Goal: Task Accomplishment & Management: Complete application form

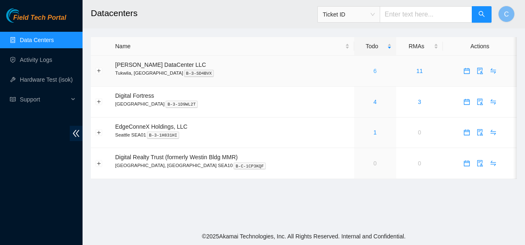
click at [374, 71] on link "6" at bounding box center [375, 71] width 3 height 7
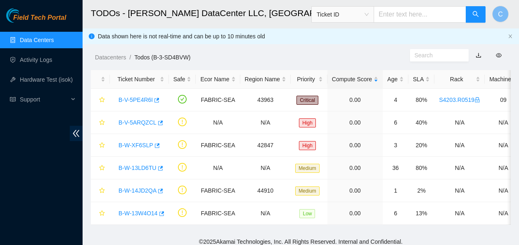
drag, startPoint x: 478, startPoint y: 0, endPoint x: 282, endPoint y: 46, distance: 202.2
click at [282, 46] on div "Datacenters / Todos (B-3-SD4BVW) /" at bounding box center [246, 39] width 327 height 46
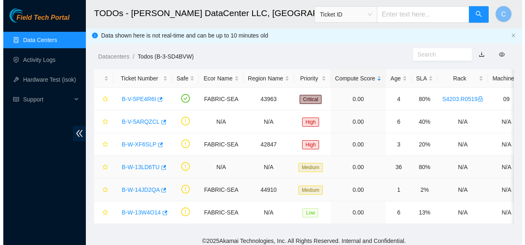
scroll to position [0, 0]
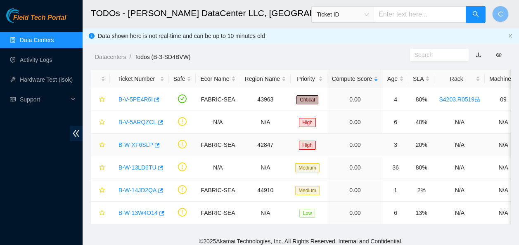
click at [124, 145] on link "B-W-XF6SLP" at bounding box center [135, 145] width 35 height 7
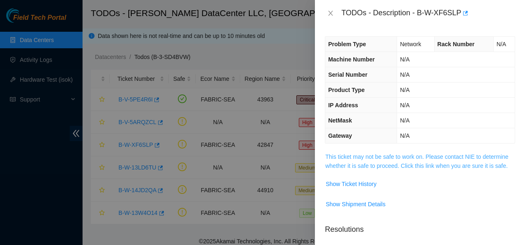
click at [338, 162] on link "This ticket may not be safe to work on. Please contact NIE to determine whether…" at bounding box center [416, 162] width 183 height 16
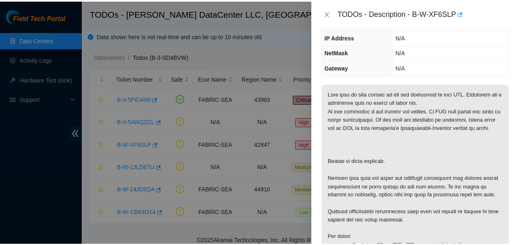
scroll to position [69, 0]
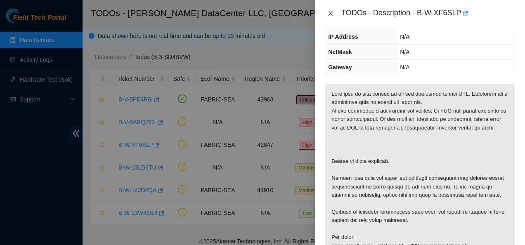
click at [330, 14] on icon "close" at bounding box center [331, 13] width 5 height 5
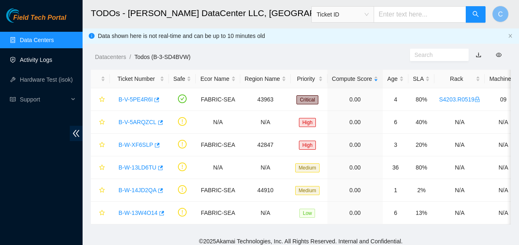
scroll to position [96, 0]
click at [50, 59] on link "Activity Logs" at bounding box center [36, 60] width 33 height 7
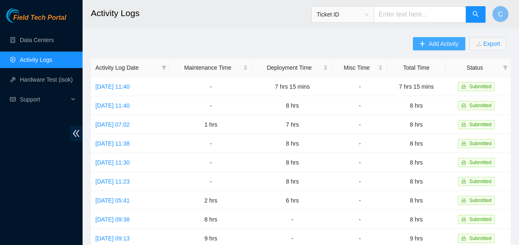
click at [433, 46] on span "Add Activity" at bounding box center [443, 43] width 30 height 9
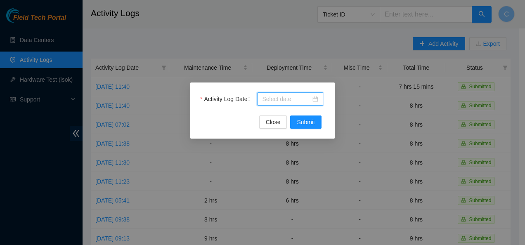
click at [272, 96] on input "Activity Log Date" at bounding box center [286, 99] width 49 height 9
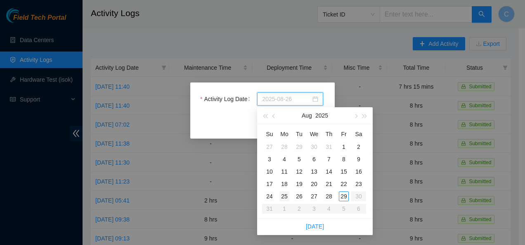
type input "2025-08-25"
click at [284, 197] on div "25" at bounding box center [284, 197] width 10 height 10
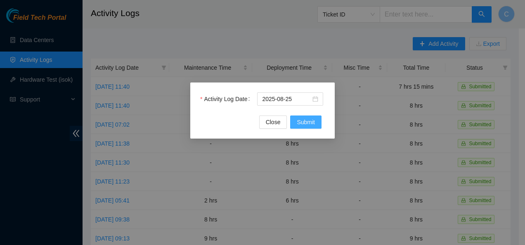
click at [309, 125] on span "Submit" at bounding box center [306, 122] width 18 height 9
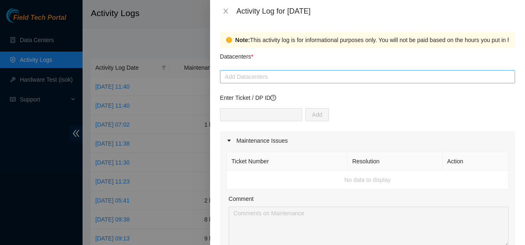
click at [259, 76] on div at bounding box center [367, 77] width 291 height 10
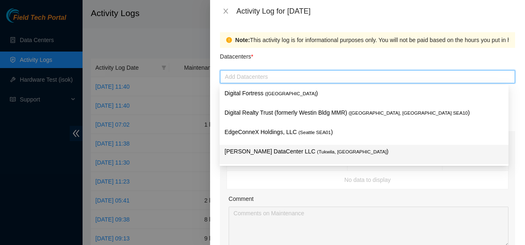
click at [247, 153] on p "Sabey DataCenter LLC ( Tukwila, WA )" at bounding box center [364, 151] width 279 height 9
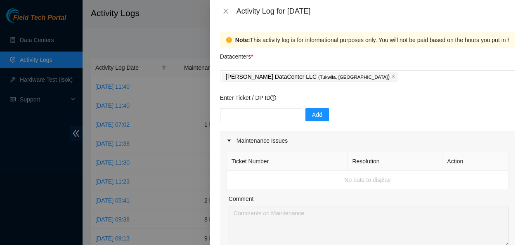
click at [212, 119] on div "Note: This activity log is for informational purposes only. You will not be pai…" at bounding box center [367, 133] width 315 height 223
click at [258, 117] on input "text" at bounding box center [261, 114] width 82 height 13
click at [248, 116] on input "text" at bounding box center [261, 114] width 82 height 13
paste input "DP84101"
type input "DP84101"
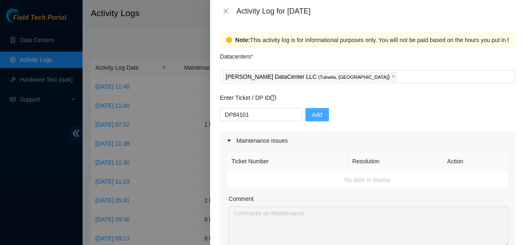
click at [312, 115] on span "Add" at bounding box center [317, 114] width 10 height 9
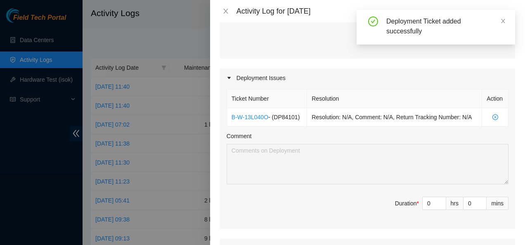
scroll to position [235, 0]
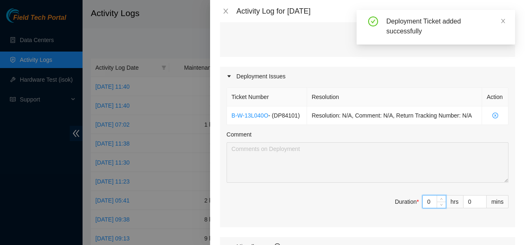
click at [426, 204] on input "0" at bounding box center [434, 202] width 23 height 12
type input "8"
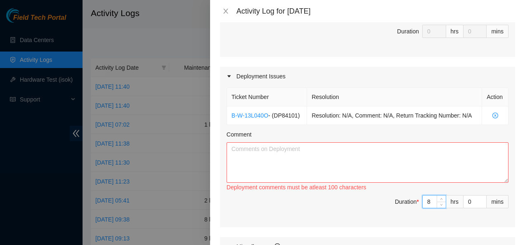
type input "8"
click at [263, 154] on textarea "Comment" at bounding box center [368, 162] width 282 height 40
paste textarea "Worked on DP84101 Bundled, ran and plugged in fiber lines to R03.Leaf114"
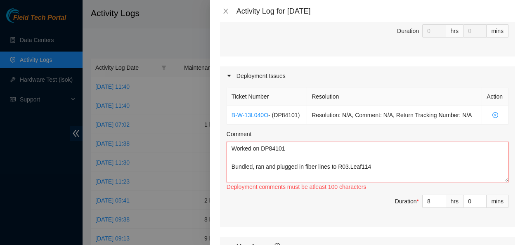
scroll to position [236, 0]
click at [348, 165] on textarea "Worked on DP84101 Bundled, ran and plugged in fiber lines to R03.Leaf114" at bounding box center [368, 162] width 282 height 40
click at [373, 166] on textarea "Worked on DP84101 Bundled, ran and plugged in fiber lines to R02.Leaf114" at bounding box center [368, 162] width 282 height 40
paste textarea "S4203.R0603 r02.leaf114.sea01.fab p.17 <--> S4203.R0217 r17.spine101.sea01.fab …"
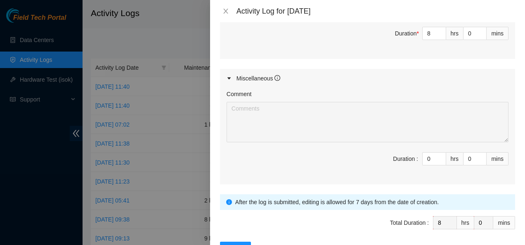
scroll to position [432, 0]
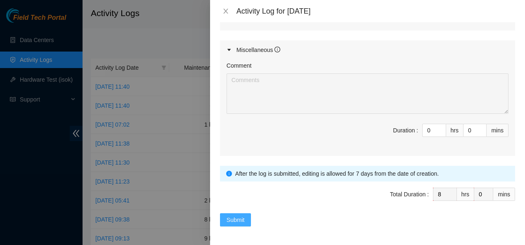
type textarea "Worked on DP84101 Bundled, ran and plugged in fiber lines to R02.Leaf114 S4203.…"
click at [230, 218] on span "Submit" at bounding box center [236, 219] width 18 height 9
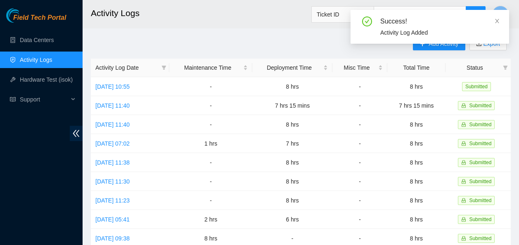
click at [424, 46] on div "Success! Activity Log Added" at bounding box center [429, 30] width 159 height 40
click at [500, 22] on div "Success! Activity Log Added" at bounding box center [429, 27] width 159 height 34
click at [496, 21] on icon "close" at bounding box center [497, 21] width 6 height 6
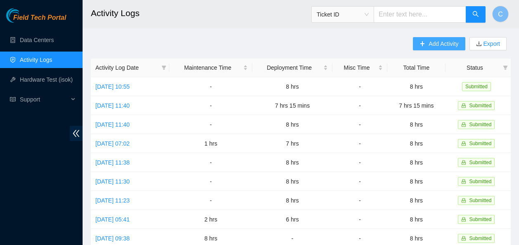
click at [447, 40] on span "Add Activity" at bounding box center [443, 43] width 30 height 9
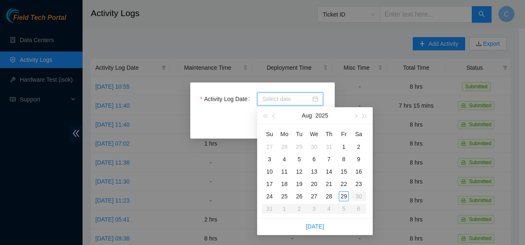
click at [286, 102] on input "Activity Log Date" at bounding box center [286, 99] width 49 height 9
type input "2025-08-26"
click at [301, 195] on div "26" at bounding box center [299, 197] width 10 height 10
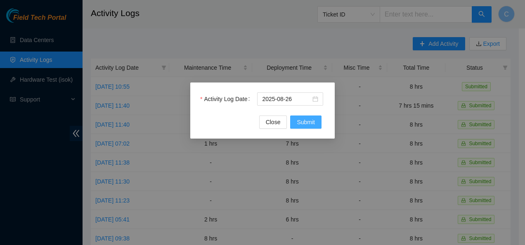
click at [303, 124] on span "Submit" at bounding box center [306, 122] width 18 height 9
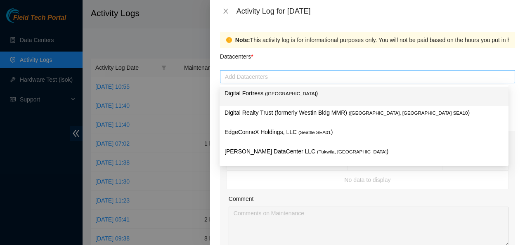
click at [258, 75] on div at bounding box center [367, 77] width 291 height 10
type input "sa"
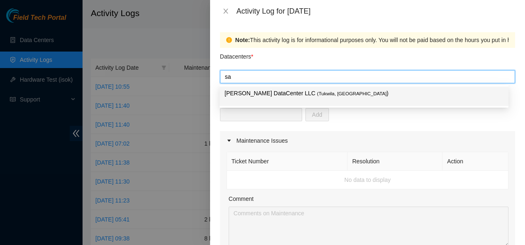
click at [255, 92] on p "Sabey DataCenter LLC ( Tukwila, WA )" at bounding box center [364, 93] width 279 height 9
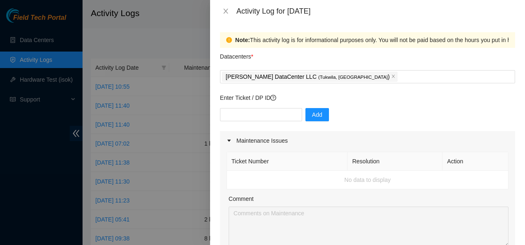
click at [213, 130] on div "Note: This activity log is for informational purposes only. You will not be pai…" at bounding box center [367, 133] width 315 height 223
click at [237, 118] on input "text" at bounding box center [261, 114] width 82 height 13
type input "DP84101"
click at [312, 114] on span "Add" at bounding box center [317, 114] width 10 height 9
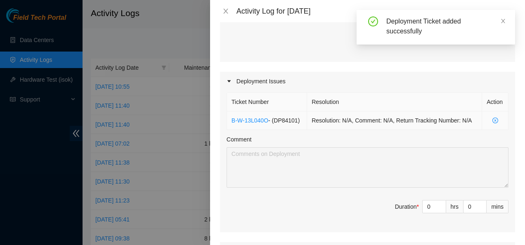
scroll to position [230, 0]
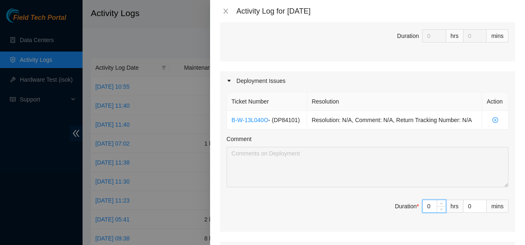
click at [424, 206] on input "0" at bounding box center [434, 206] width 23 height 12
type input "7"
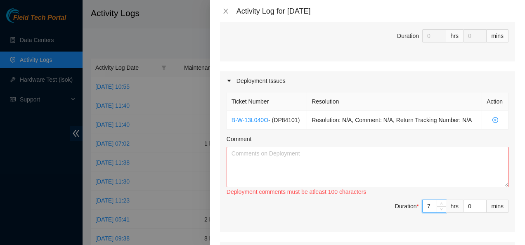
type input "7"
click at [480, 207] on span "down" at bounding box center [482, 208] width 5 height 5
click at [467, 208] on input "0" at bounding box center [475, 206] width 23 height 12
type input "3"
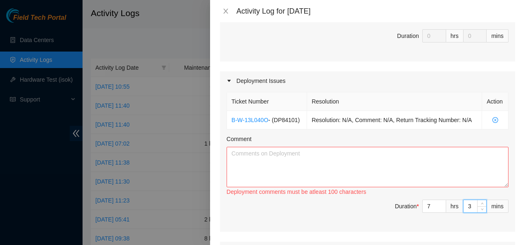
type input "30"
click at [273, 168] on textarea "Comment" at bounding box center [368, 167] width 282 height 40
paste textarea "Worked on DP84101 Bundled, ran and plugged in fiber lines to R02.Leaf114 S4203.…"
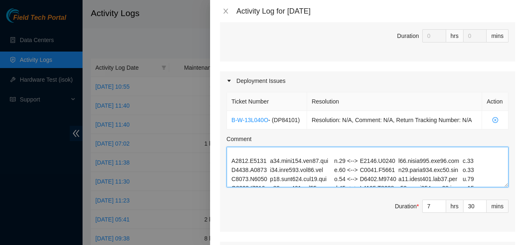
scroll to position [0, 0]
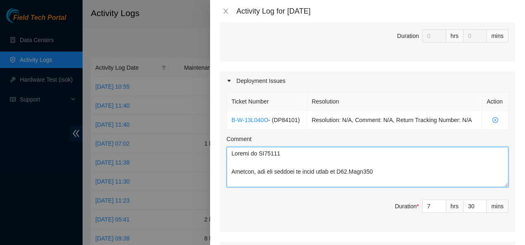
click at [233, 172] on textarea "Comment" at bounding box center [368, 167] width 282 height 40
click at [287, 172] on textarea "Comment" at bounding box center [368, 167] width 282 height 40
click at [333, 170] on textarea "Comment" at bounding box center [368, 167] width 282 height 40
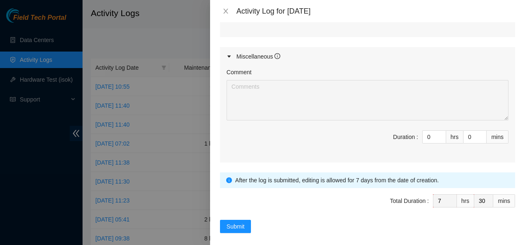
scroll to position [432, 0]
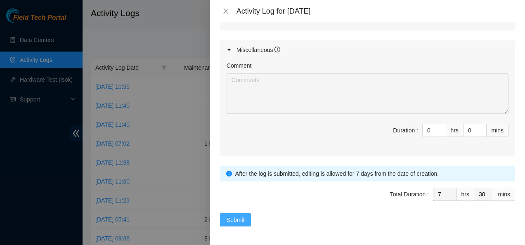
type textarea "Worked on DP84101 Finished bundling, running and plugging in fiber lines to R02…"
click at [243, 220] on span "Submit" at bounding box center [236, 219] width 18 height 9
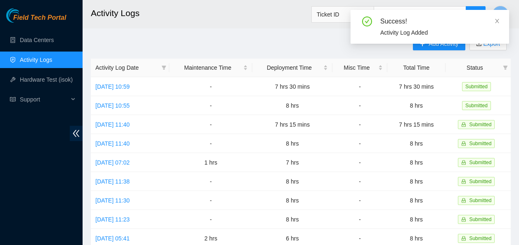
click at [428, 49] on div "Success! Activity Log Added" at bounding box center [429, 30] width 159 height 40
click at [428, 45] on div "Success! Activity Log Added" at bounding box center [429, 30] width 159 height 40
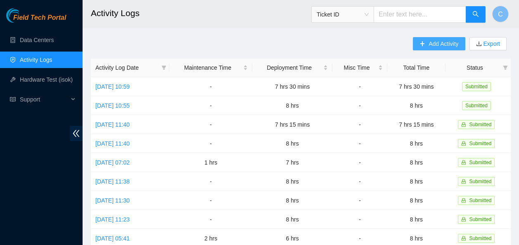
click at [444, 45] on span "Add Activity" at bounding box center [443, 43] width 30 height 9
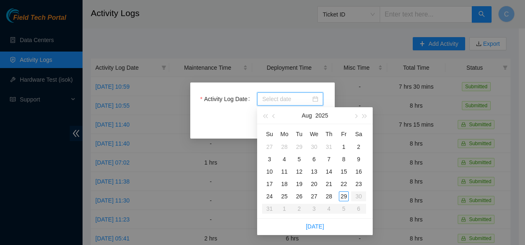
click at [278, 99] on input "Activity Log Date" at bounding box center [286, 99] width 49 height 9
type input "2025-08-27"
click at [312, 195] on div "27" at bounding box center [314, 197] width 10 height 10
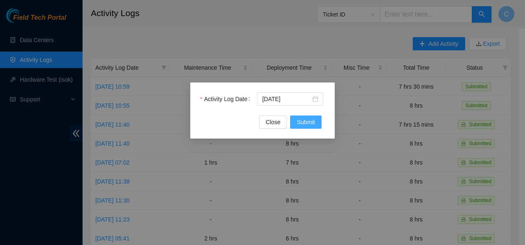
click at [297, 122] on span "Submit" at bounding box center [306, 122] width 18 height 9
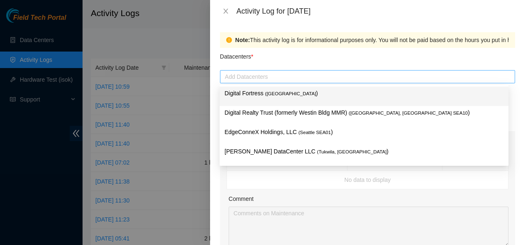
click at [272, 77] on div at bounding box center [367, 77] width 291 height 10
type input "sa"
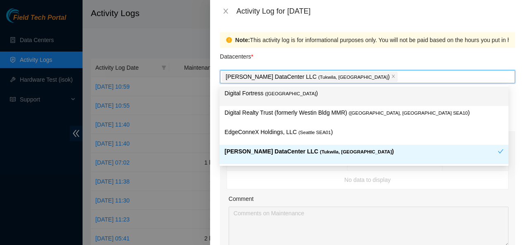
click at [253, 61] on p "Datacenters *" at bounding box center [236, 54] width 33 height 13
click at [399, 72] on input "Datacenters *" at bounding box center [400, 77] width 2 height 10
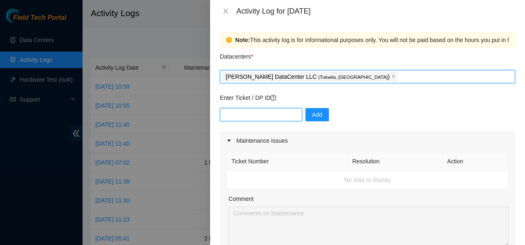
click at [264, 118] on input "text" at bounding box center [261, 114] width 82 height 13
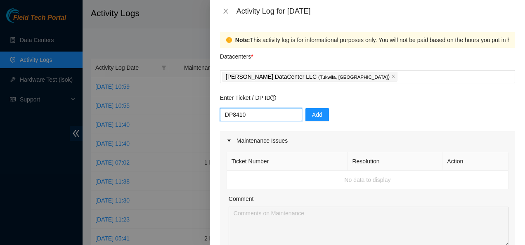
type input "DP84101"
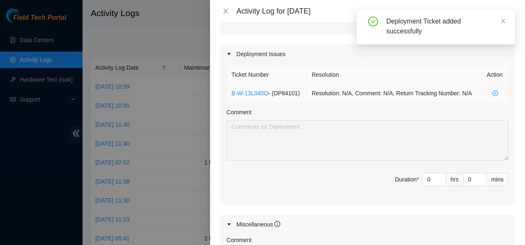
scroll to position [262, 0]
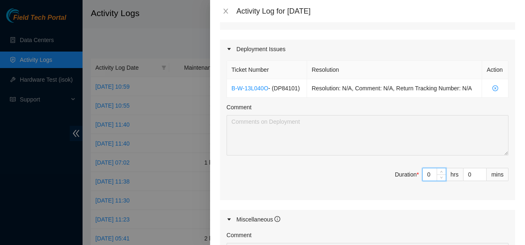
click at [425, 177] on input "0" at bounding box center [434, 174] width 23 height 12
type input "8"
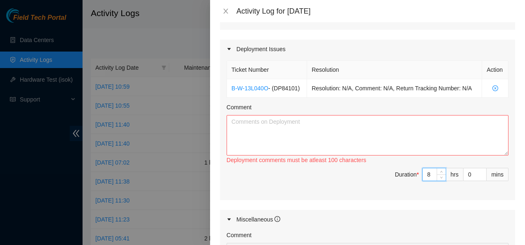
type input "8"
click at [367, 126] on textarea "Comment" at bounding box center [368, 135] width 282 height 40
paste textarea "Worked on DP84101 Bundled, ran and plugged in fiber lines to R02.Leaf114"
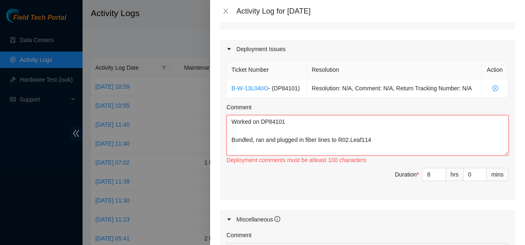
click at [347, 141] on textarea "Worked on DP84101 Bundled, ran and plugged in fiber lines to R02.Leaf114" at bounding box center [368, 135] width 282 height 40
click at [381, 141] on textarea "Worked on DP84101 Bundled, ran and plugged in fiber lines to R04.Leaf114" at bounding box center [368, 135] width 282 height 40
paste textarea "S4203.R0603 r04.leaf114.sea01.fab p.17 <--> S4203.R0217 r17.spine101.sea01.fab …"
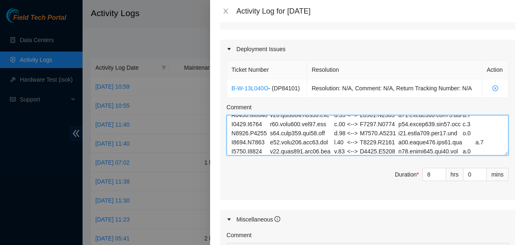
scroll to position [0, 0]
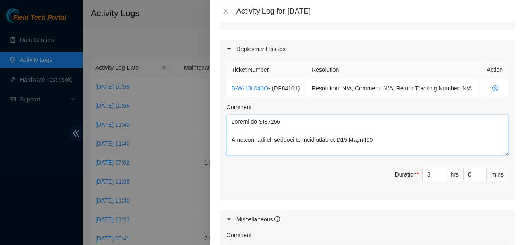
type textarea "Worked on DP84101 Bundled, ran and plugged in fiber lines to R04.Leaf114 S4203.…"
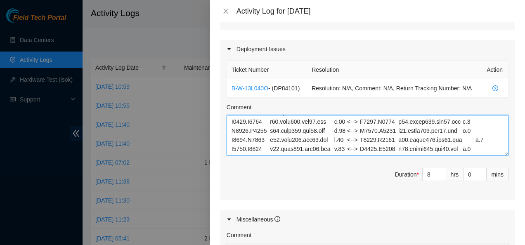
scroll to position [432, 0]
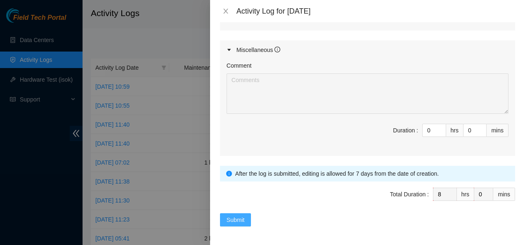
click at [230, 217] on span "Submit" at bounding box center [236, 219] width 18 height 9
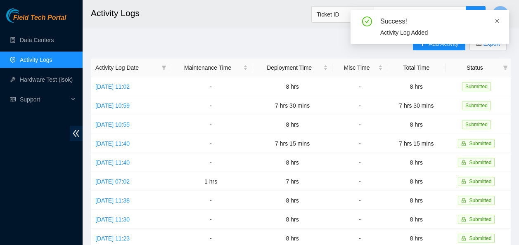
click at [496, 21] on icon "close" at bounding box center [497, 21] width 6 height 6
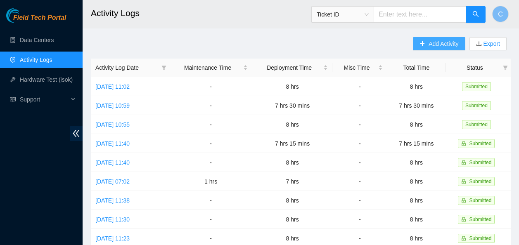
click at [434, 43] on span "Add Activity" at bounding box center [443, 43] width 30 height 9
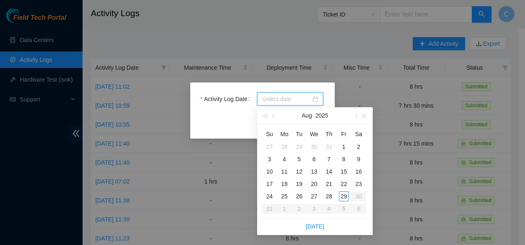
click at [281, 99] on input "Activity Log Date" at bounding box center [286, 99] width 49 height 9
type input "2025-08-28"
click at [330, 194] on div "28" at bounding box center [329, 197] width 10 height 10
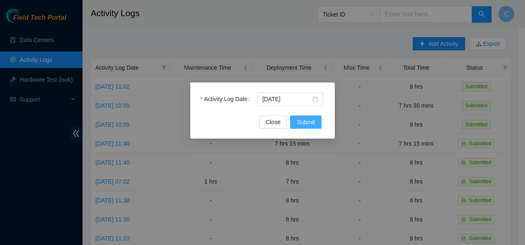
click at [305, 124] on span "Submit" at bounding box center [306, 122] width 18 height 9
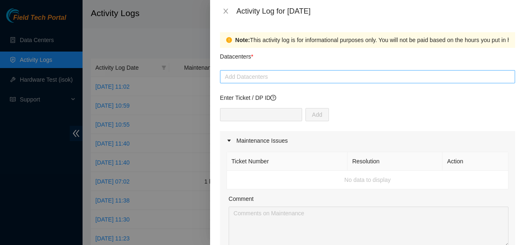
click at [272, 74] on div at bounding box center [367, 77] width 291 height 10
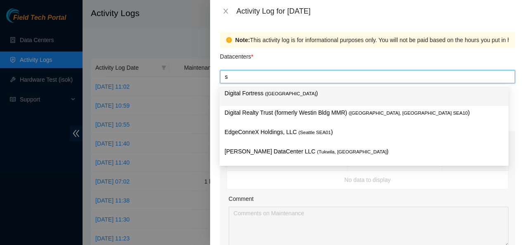
type input "sa"
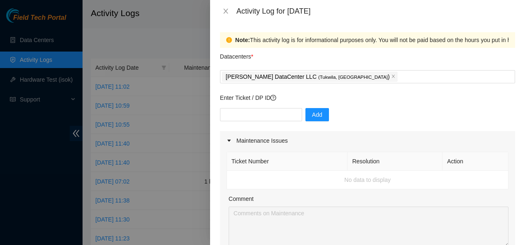
click at [341, 47] on div "Note: This activity log is for informational purposes only. You will not be pai…" at bounding box center [367, 40] width 295 height 16
click at [265, 112] on input "text" at bounding box center [261, 114] width 82 height 13
type input "DP84101"
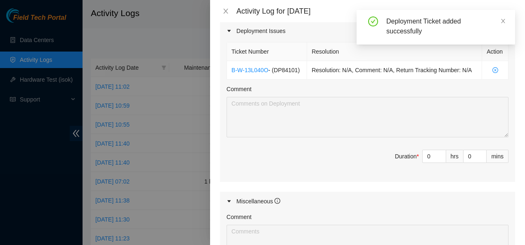
scroll to position [281, 0]
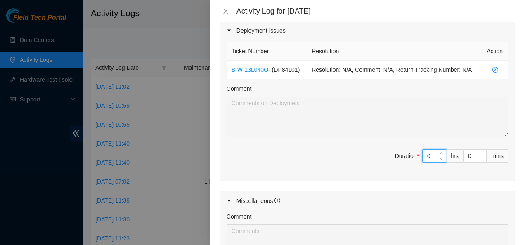
click at [428, 154] on input "0" at bounding box center [434, 156] width 23 height 12
type input "8"
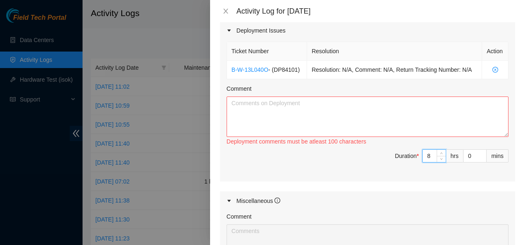
type input "8"
click at [407, 119] on textarea "Comment" at bounding box center [368, 117] width 282 height 40
paste textarea "Worked on DP84101 Finished bundling, running and plugging in fiber lines to R02…"
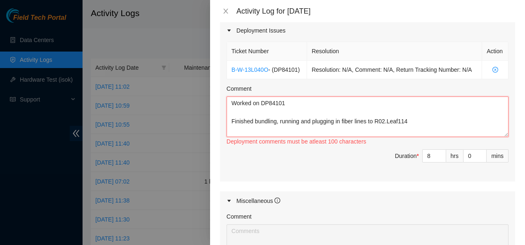
click at [386, 121] on textarea "Worked on DP84101 Finished bundling, running and plugging in fiber lines to R02…" at bounding box center [368, 117] width 282 height 40
click at [414, 122] on textarea "Worked on DP84101 Finished bundling, running and plugging in fiber lines to R04…" at bounding box center [368, 117] width 282 height 40
paste textarea "S4203.R0603 r04.leaf114.sea01.fab p.17 <--> S4203.R0217 r17.spine101.sea01.fab …"
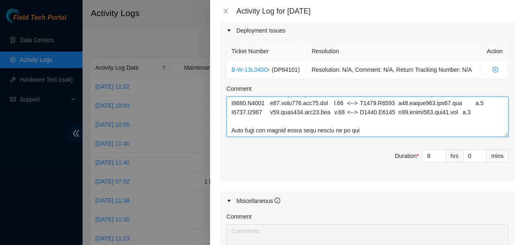
scroll to position [324, 0]
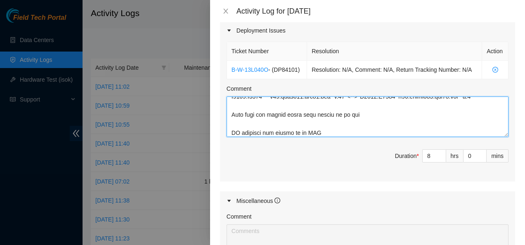
type textarea "Worked on DP84101 Finished bundling, running and plugging in fiber lines to R04…"
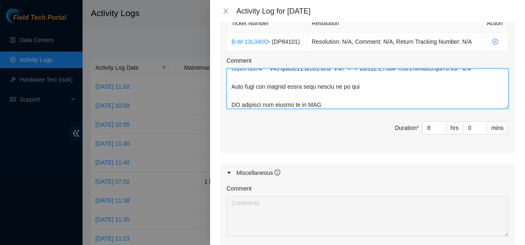
scroll to position [432, 0]
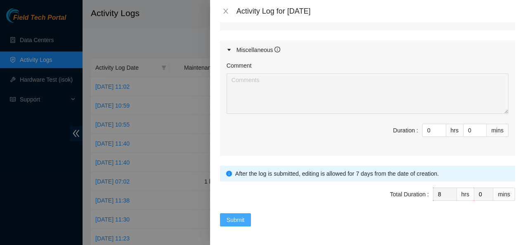
click at [234, 215] on span "Submit" at bounding box center [236, 219] width 18 height 9
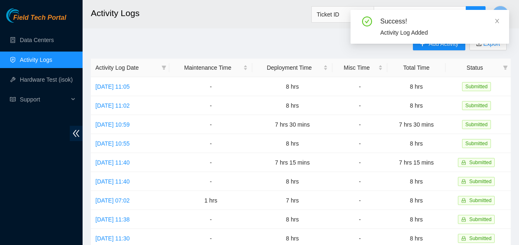
click at [422, 47] on div "Success! Activity Log Added" at bounding box center [429, 30] width 159 height 40
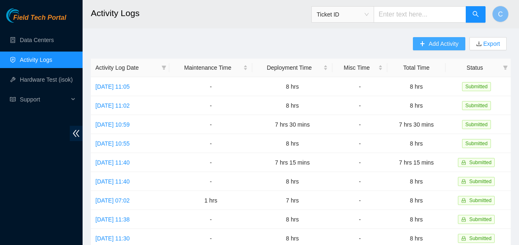
click at [432, 44] on span "Add Activity" at bounding box center [443, 43] width 30 height 9
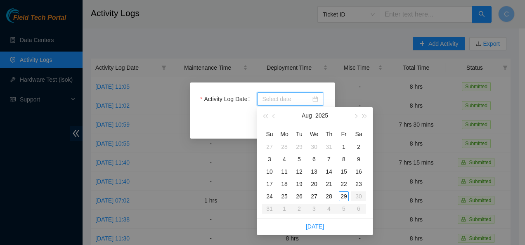
click at [274, 100] on input "Activity Log Date" at bounding box center [286, 99] width 49 height 9
type input "2025-08-29"
click at [344, 198] on div "29" at bounding box center [344, 197] width 10 height 10
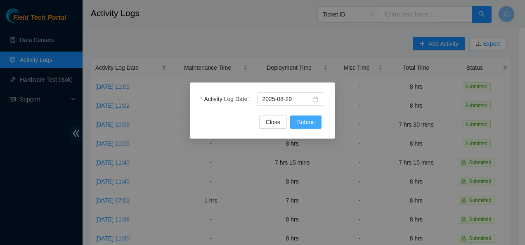
click at [313, 121] on span "Submit" at bounding box center [306, 122] width 18 height 9
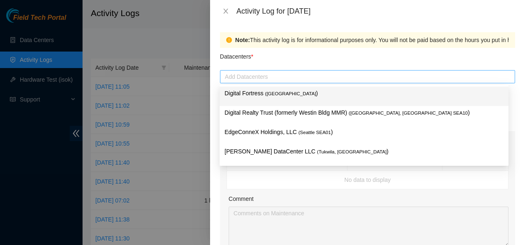
click at [261, 75] on div at bounding box center [367, 77] width 291 height 10
type input "sa"
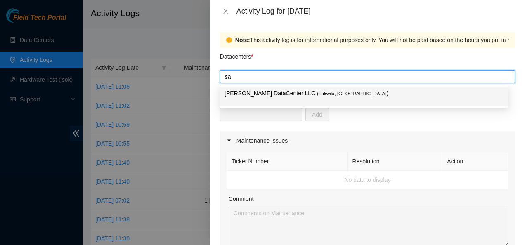
click at [262, 92] on p "Sabey DataCenter LLC ( Tukwila, WA )" at bounding box center [364, 93] width 279 height 9
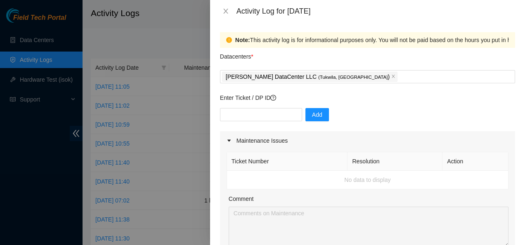
click at [213, 99] on div "Note: This activity log is for informational purposes only. You will not be pai…" at bounding box center [367, 133] width 315 height 223
click at [233, 115] on input "text" at bounding box center [261, 114] width 82 height 13
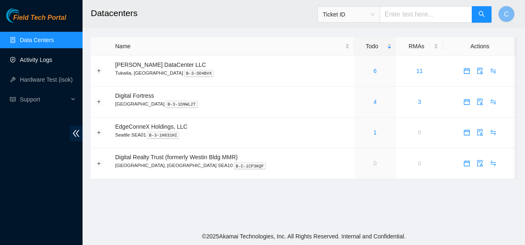
click at [31, 59] on link "Activity Logs" at bounding box center [36, 60] width 33 height 7
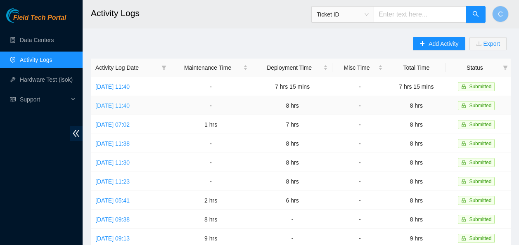
click at [103, 104] on link "[DATE] 11:40" at bounding box center [112, 105] width 34 height 7
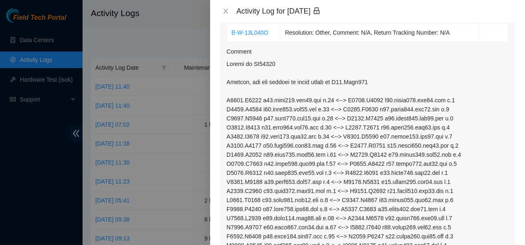
scroll to position [59, 0]
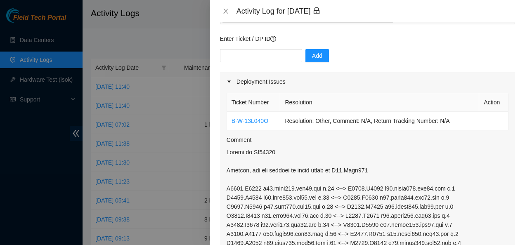
drag, startPoint x: 279, startPoint y: 152, endPoint x: 272, endPoint y: 154, distance: 7.6
copy p "DP84101"
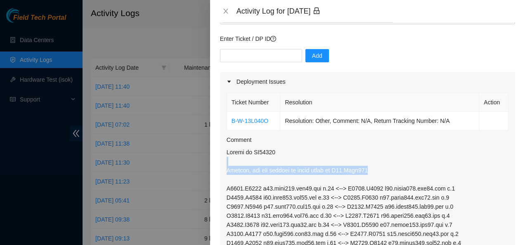
drag, startPoint x: 365, startPoint y: 170, endPoint x: 224, endPoint y: 159, distance: 141.6
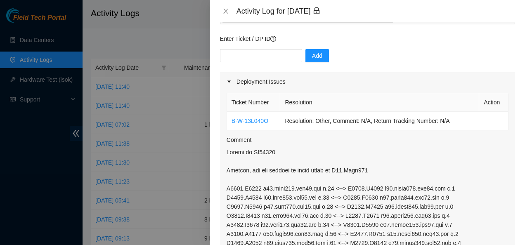
drag, startPoint x: 224, startPoint y: 159, endPoint x: 303, endPoint y: 154, distance: 78.6
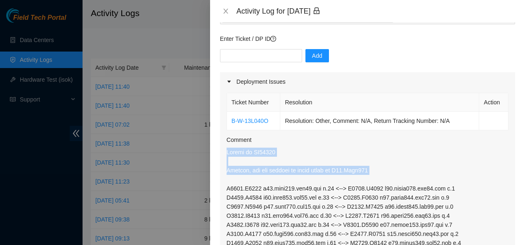
drag, startPoint x: 225, startPoint y: 151, endPoint x: 336, endPoint y: 181, distance: 114.8
copy p "Worked on DP84101 Bundled, ran and plugged in fiber lines to R03.Leaf114"
click at [225, 11] on icon "close" at bounding box center [225, 11] width 7 height 7
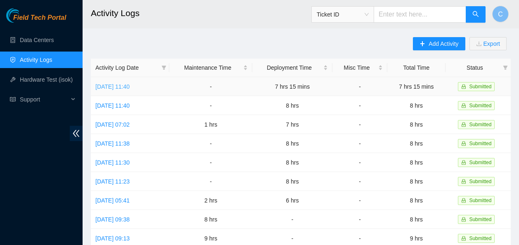
click at [123, 88] on link "[DATE] 11:40" at bounding box center [112, 86] width 34 height 7
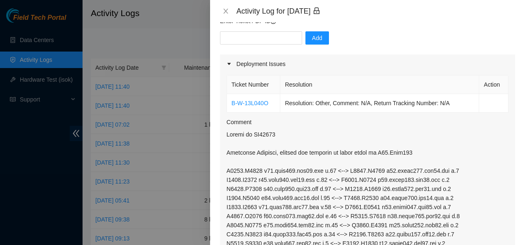
scroll to position [77, 0]
click at [227, 11] on icon "close" at bounding box center [225, 11] width 7 height 7
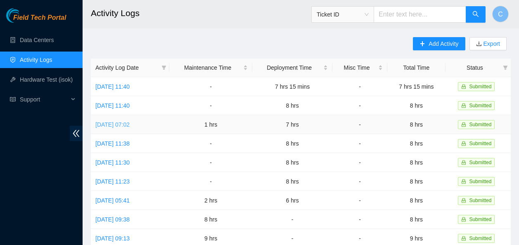
drag, startPoint x: 131, startPoint y: 123, endPoint x: 117, endPoint y: 123, distance: 13.6
click at [117, 123] on link "[DATE] 07:02" at bounding box center [112, 124] width 34 height 7
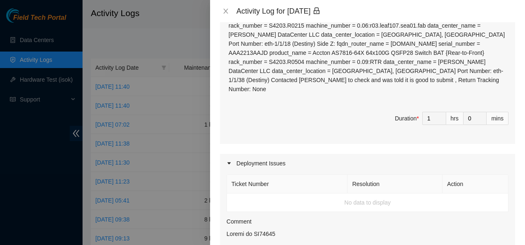
scroll to position [358, 0]
click at [227, 10] on icon "close" at bounding box center [225, 11] width 5 height 5
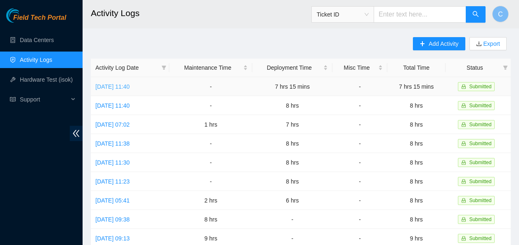
click at [125, 87] on link "[DATE] 11:40" at bounding box center [112, 86] width 34 height 7
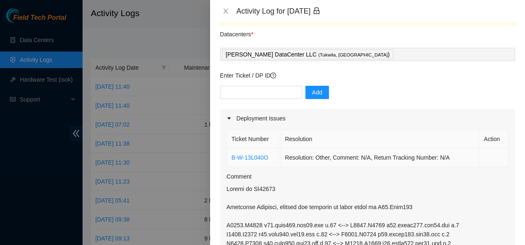
scroll to position [0, 0]
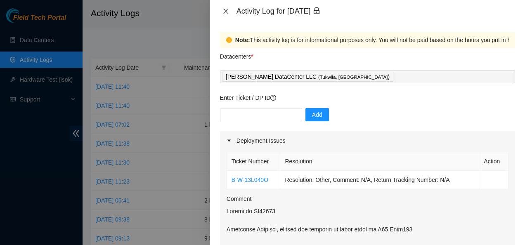
click at [225, 10] on icon "close" at bounding box center [225, 11] width 7 height 7
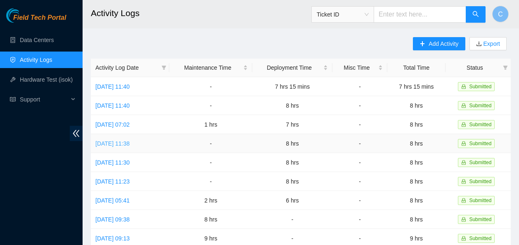
click at [130, 142] on link "[DATE] 11:38" at bounding box center [112, 143] width 34 height 7
click at [130, 90] on link "[DATE] 10:55" at bounding box center [112, 86] width 34 height 7
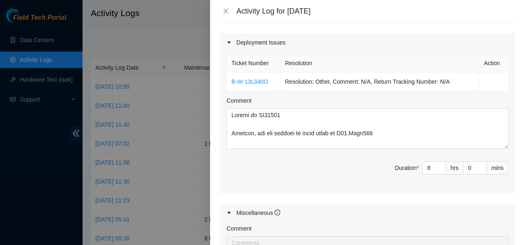
scroll to position [279, 0]
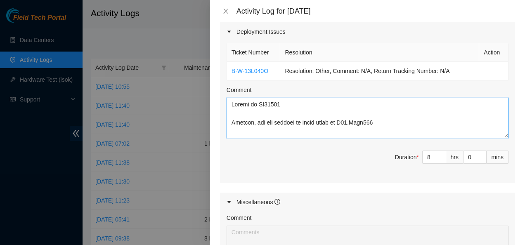
drag, startPoint x: 230, startPoint y: 103, endPoint x: 267, endPoint y: 129, distance: 45.1
click at [267, 129] on textarea "Comment" at bounding box center [368, 118] width 282 height 40
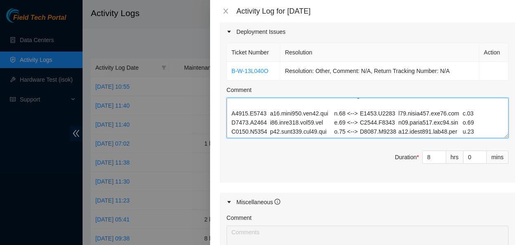
scroll to position [0, 0]
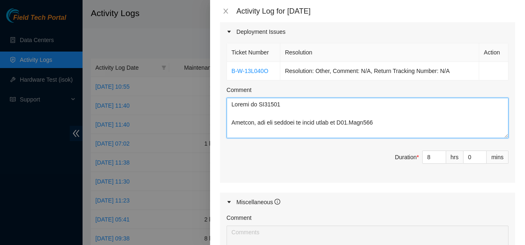
drag, startPoint x: 485, startPoint y: 125, endPoint x: 222, endPoint y: 104, distance: 263.8
click at [222, 104] on div "Ticket Number Resolution Action B-W-13L040O Resolution: Other, Comment: N/A, Re…" at bounding box center [367, 112] width 295 height 142
click at [379, 110] on textarea "Comment" at bounding box center [368, 118] width 282 height 40
drag, startPoint x: 373, startPoint y: 123, endPoint x: 227, endPoint y: 102, distance: 146.8
click at [227, 102] on textarea "Comment" at bounding box center [368, 118] width 282 height 40
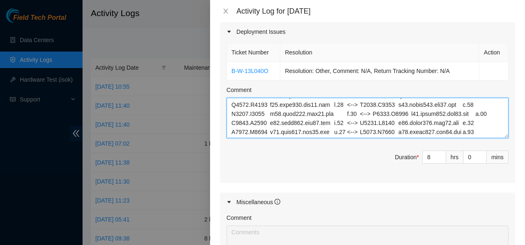
scroll to position [300, 0]
click at [484, 123] on textarea "Comment" at bounding box center [368, 118] width 282 height 40
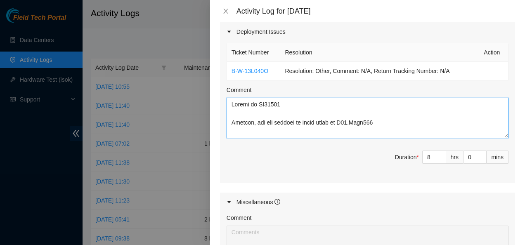
drag, startPoint x: 484, startPoint y: 123, endPoint x: 342, endPoint y: 133, distance: 141.9
click at [342, 133] on textarea "Comment" at bounding box center [368, 118] width 282 height 40
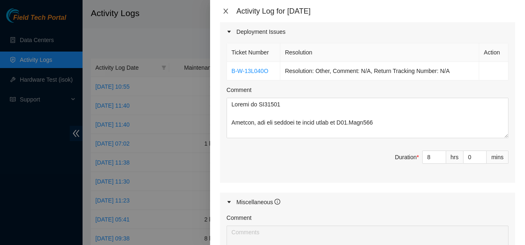
click at [227, 12] on icon "close" at bounding box center [225, 11] width 7 height 7
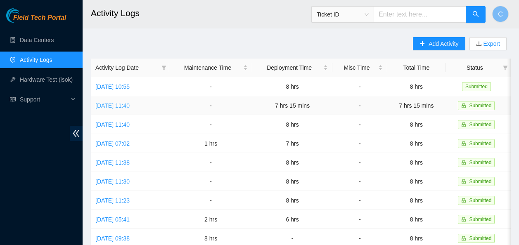
click at [129, 104] on link "[DATE] 11:40" at bounding box center [112, 105] width 34 height 7
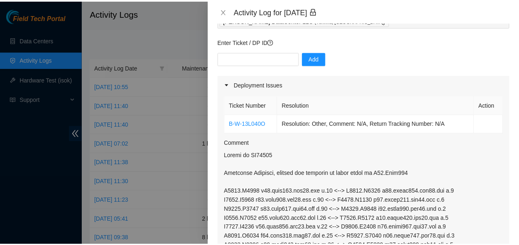
scroll to position [57, 0]
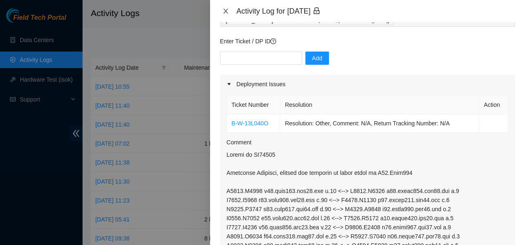
click at [227, 11] on icon "close" at bounding box center [225, 11] width 7 height 7
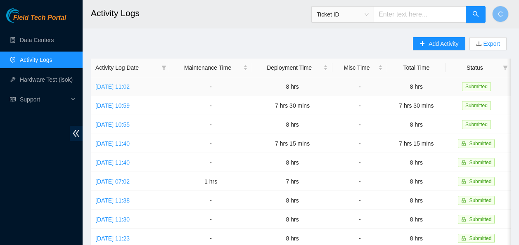
click at [130, 85] on link "[DATE] 11:02" at bounding box center [112, 86] width 34 height 7
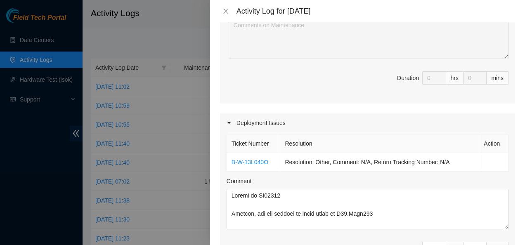
scroll to position [189, 0]
click at [225, 10] on icon "close" at bounding box center [225, 11] width 7 height 7
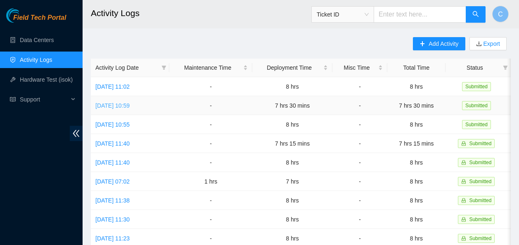
click at [130, 106] on link "Tue, 26 Aug 2025 10:59" at bounding box center [112, 105] width 34 height 7
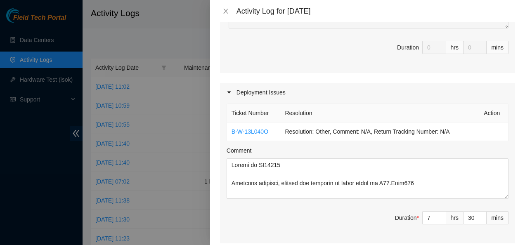
scroll to position [221, 0]
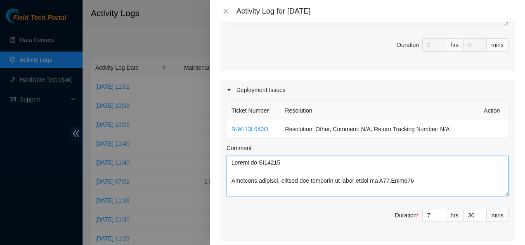
drag, startPoint x: 412, startPoint y: 182, endPoint x: 308, endPoint y: 171, distance: 104.6
drag, startPoint x: 308, startPoint y: 171, endPoint x: 231, endPoint y: 164, distance: 77.5
click at [231, 164] on textarea "Comment" at bounding box center [368, 176] width 282 height 40
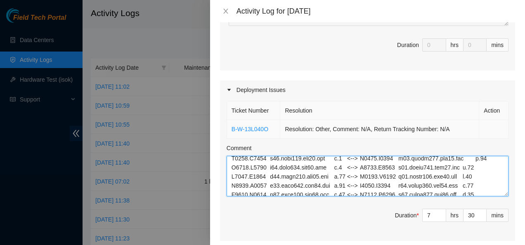
scroll to position [0, 0]
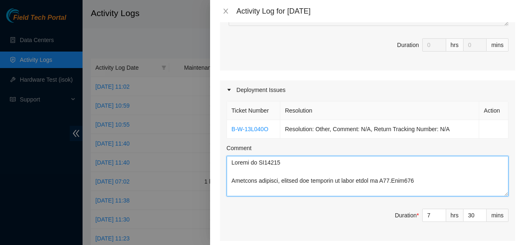
drag, startPoint x: 231, startPoint y: 164, endPoint x: 407, endPoint y: 184, distance: 177.4
click at [407, 184] on textarea "Comment" at bounding box center [368, 176] width 282 height 40
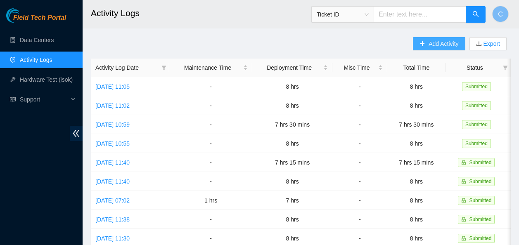
click at [440, 47] on span "Add Activity" at bounding box center [443, 43] width 30 height 9
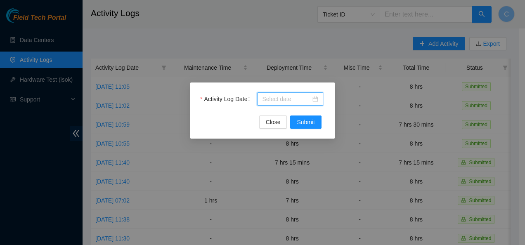
click at [285, 102] on input "Activity Log Date" at bounding box center [286, 99] width 49 height 9
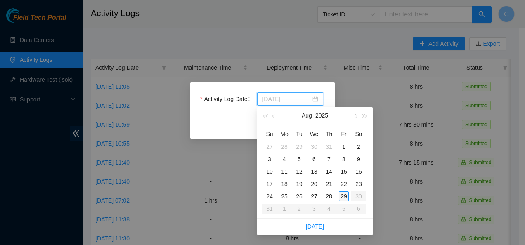
type input "2025-08-29"
click at [343, 196] on div "29" at bounding box center [344, 197] width 10 height 10
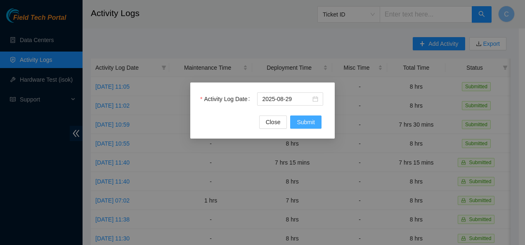
click at [301, 122] on span "Submit" at bounding box center [306, 122] width 18 height 9
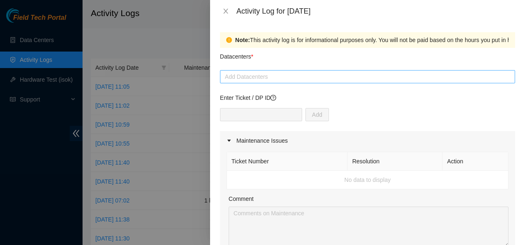
click at [289, 79] on div at bounding box center [367, 77] width 291 height 10
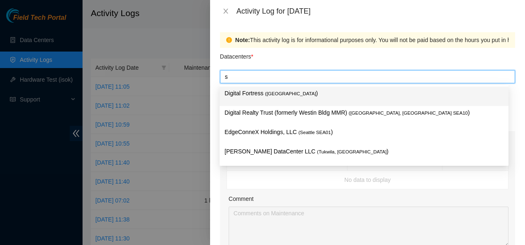
type input "sa"
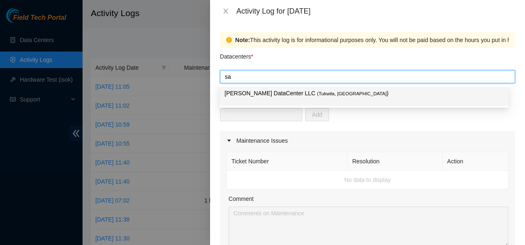
click at [317, 96] on span "( [GEOGRAPHIC_DATA], [GEOGRAPHIC_DATA]" at bounding box center [352, 93] width 70 height 5
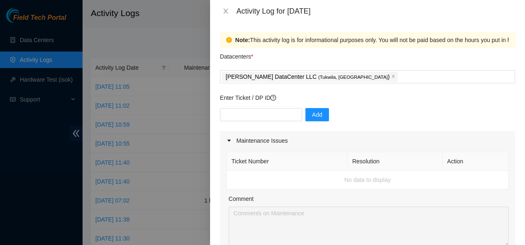
click at [290, 57] on div "Datacenters *" at bounding box center [367, 59] width 295 height 22
click at [265, 116] on input "text" at bounding box center [261, 114] width 82 height 13
type input "DP84101"
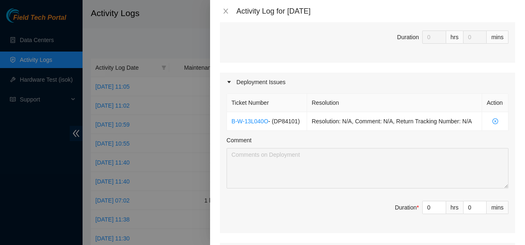
scroll to position [230, 0]
click at [426, 208] on input "0" at bounding box center [434, 207] width 23 height 12
type input "8"
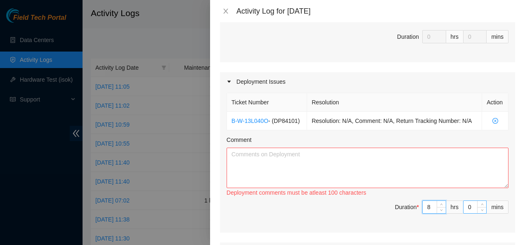
type input "8"
click at [467, 210] on input "0" at bounding box center [475, 207] width 23 height 12
type input "3"
type input "30"
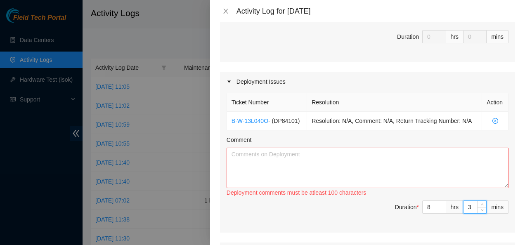
type input "30"
click at [437, 180] on textarea "Comment" at bounding box center [368, 168] width 282 height 40
paste textarea "https://docs.google.com/spreadsheets/d/1w8thedYfvR5ozGzvAf3moHe834ykzQhm/edit?g…"
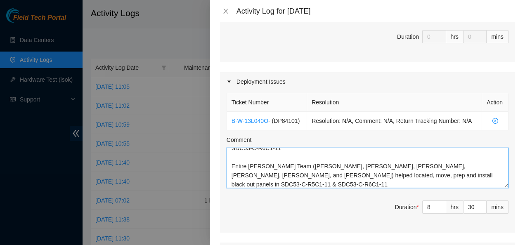
scroll to position [70, 0]
click at [335, 167] on textarea "Contacted NIE to see if anything needs to be fix on DP https://docs.google.com/…" at bounding box center [368, 168] width 282 height 40
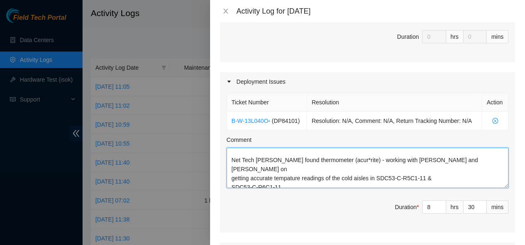
scroll to position [30, 0]
click at [272, 170] on textarea "Contacted NIE to see if anything needs to be fix on DP https://docs.google.com/…" at bounding box center [368, 168] width 282 height 40
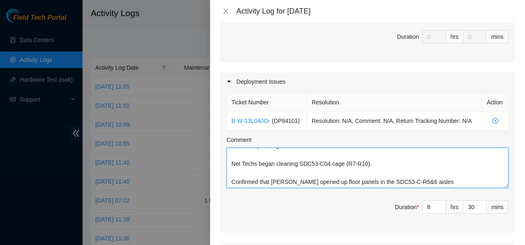
scroll to position [432, 0]
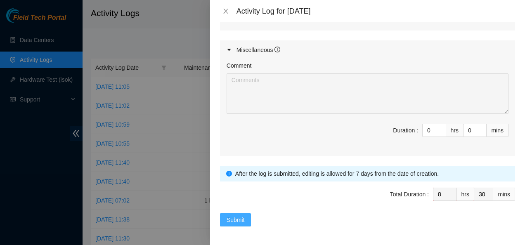
type textarea "Contacted NIE to see if anything needs to be fix on DP https://docs.google.com/…"
click at [234, 217] on span "Submit" at bounding box center [236, 219] width 18 height 9
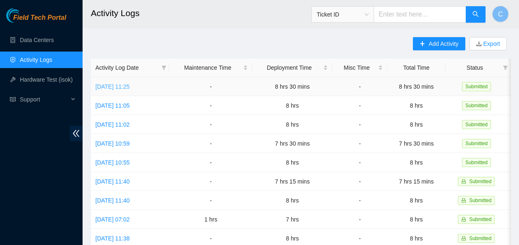
click at [130, 86] on link "Fri, 29 Aug 2025 11:25" at bounding box center [112, 86] width 34 height 7
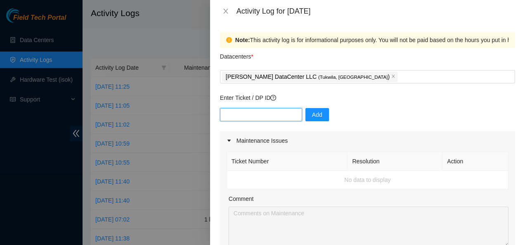
click at [262, 115] on input "text" at bounding box center [261, 114] width 82 height 13
paste input "DP85242"
type input "DP85242"
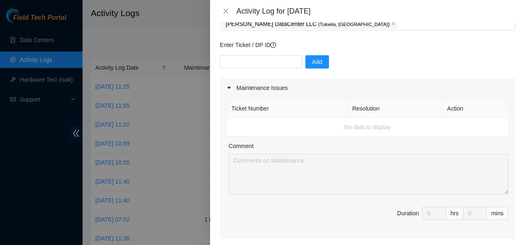
scroll to position [51, 0]
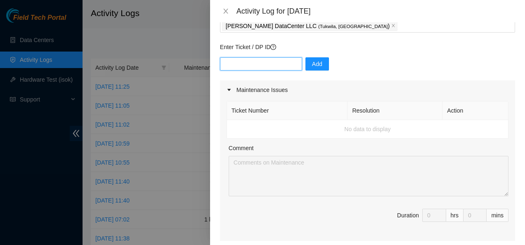
click at [241, 67] on input "text" at bounding box center [261, 63] width 82 height 13
paste input "DP85242"
type input "DP85242"
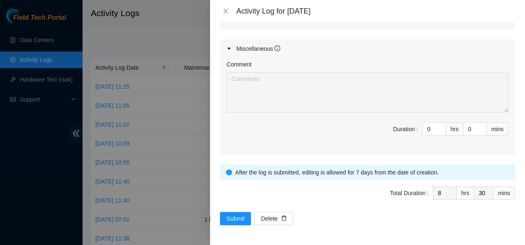
scroll to position [465, 0]
click at [241, 223] on span "Submit" at bounding box center [236, 218] width 18 height 9
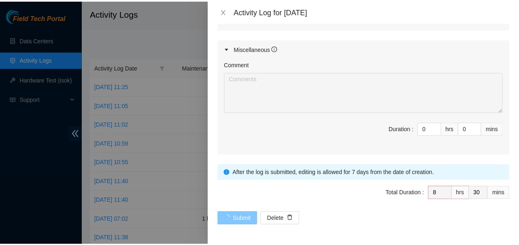
scroll to position [0, 0]
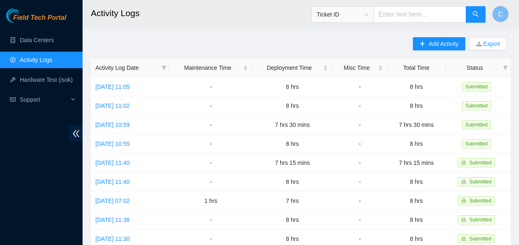
scroll to position [49, 0]
